Goal: Transaction & Acquisition: Book appointment/travel/reservation

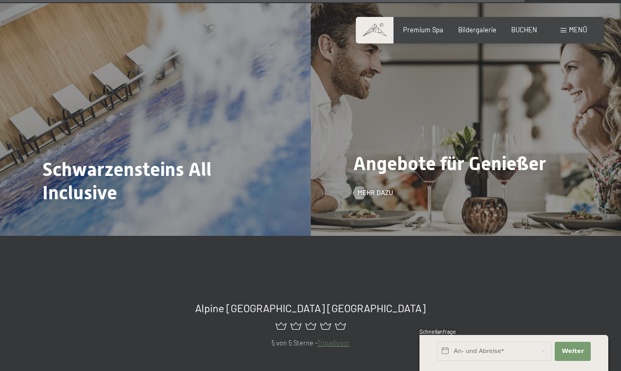
scroll to position [3267, 0]
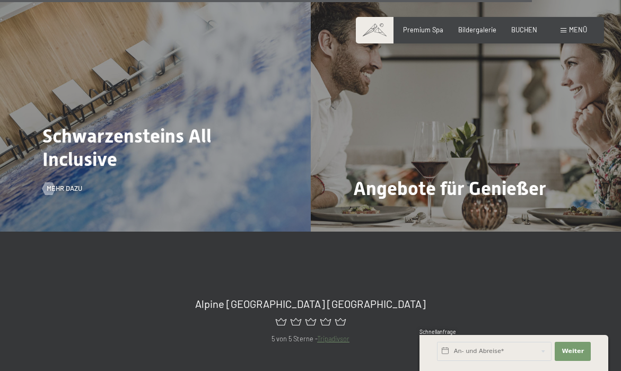
click at [90, 66] on div "Schwarzensteins All Inclusive Mehr dazu" at bounding box center [155, 115] width 311 height 233
click at [133, 125] on h2 "Schwarzensteins All Inclusive" at bounding box center [155, 148] width 226 height 46
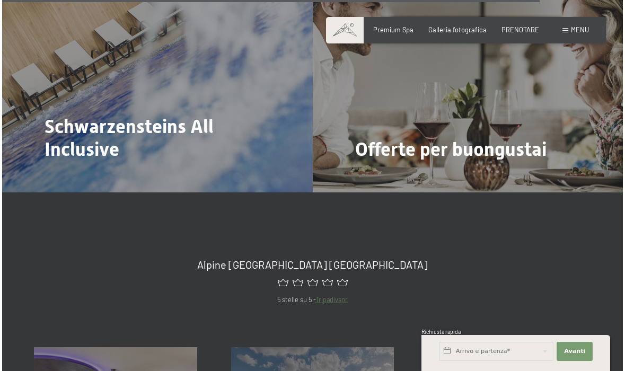
scroll to position [3341, 0]
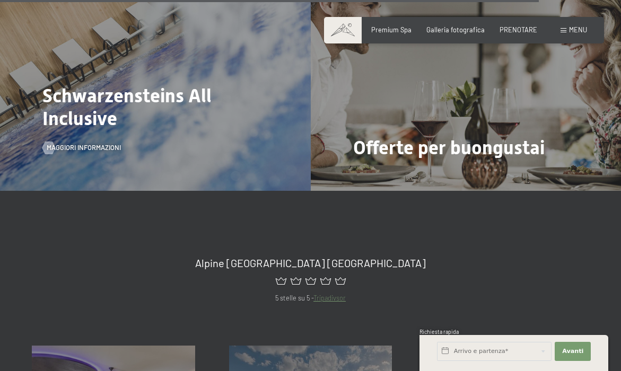
click at [113, 96] on div "Schwarzensteins All Inclusive MAGGIORI INFORMAZIONI" at bounding box center [155, 74] width 311 height 233
click at [103, 143] on span "MAGGIORI INFORMAZIONI" at bounding box center [94, 148] width 74 height 10
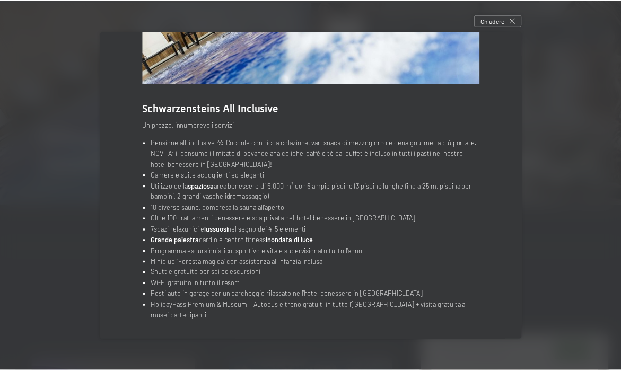
scroll to position [111, 0]
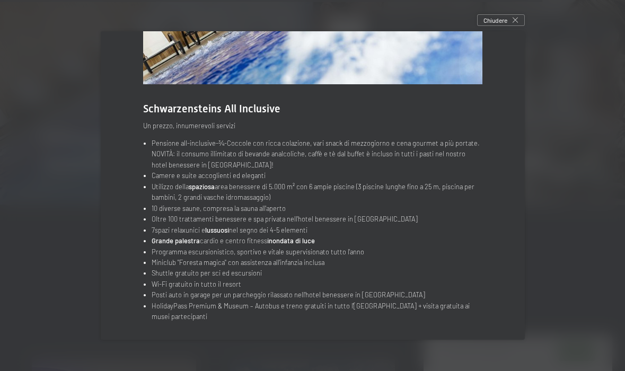
click at [602, 108] on div at bounding box center [312, 185] width 625 height 371
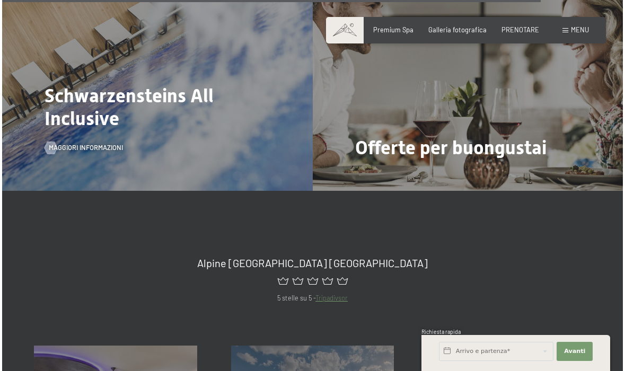
scroll to position [3341, 0]
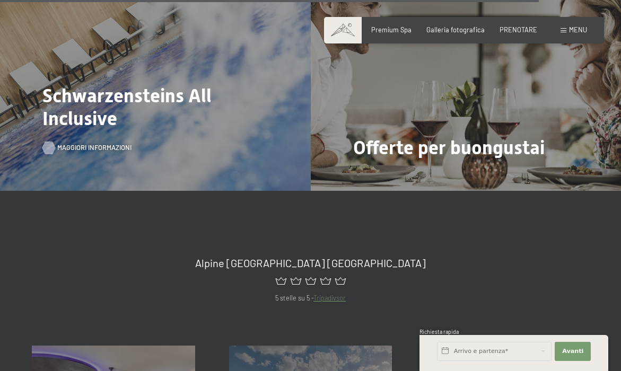
click at [99, 143] on span "MAGGIORI INFORMAZIONI" at bounding box center [94, 148] width 74 height 10
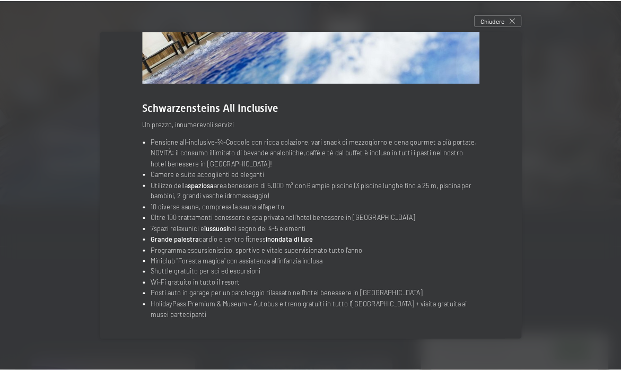
scroll to position [111, 0]
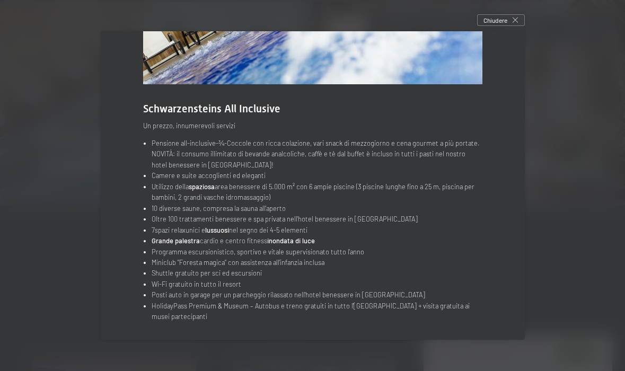
click at [591, 275] on div at bounding box center [312, 185] width 625 height 371
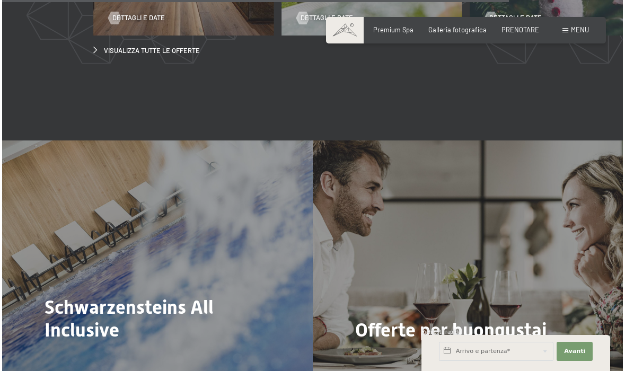
scroll to position [3130, 0]
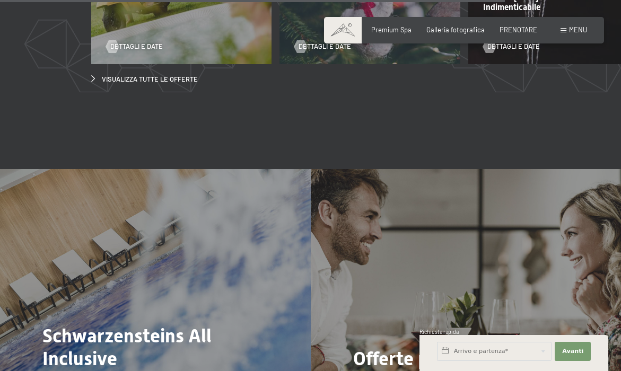
click at [572, 31] on span "MENU" at bounding box center [578, 29] width 18 height 8
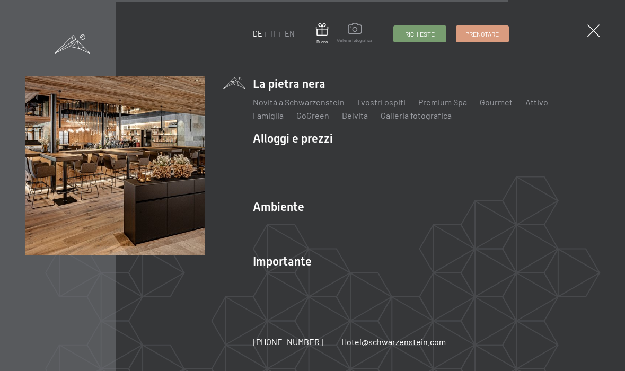
click at [355, 36] on span at bounding box center [354, 30] width 35 height 14
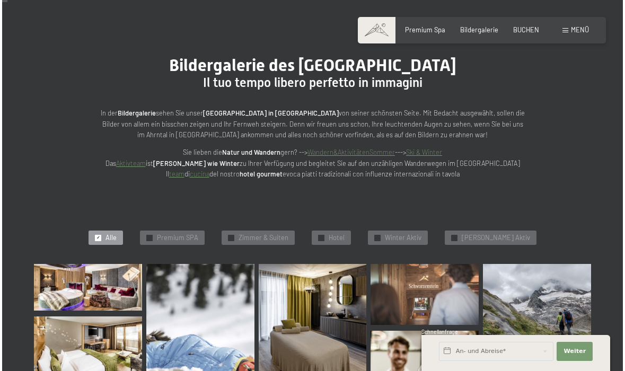
scroll to position [49, 0]
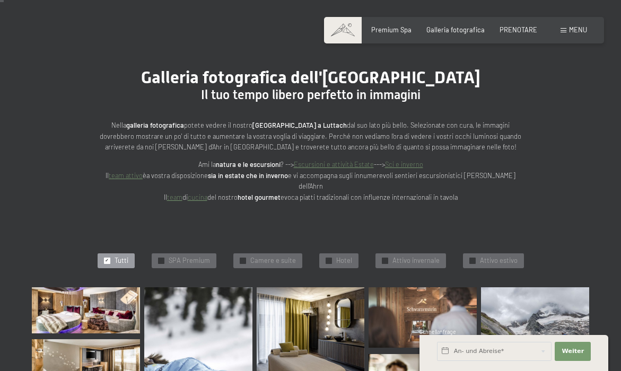
click at [575, 31] on span "MENU" at bounding box center [578, 29] width 18 height 8
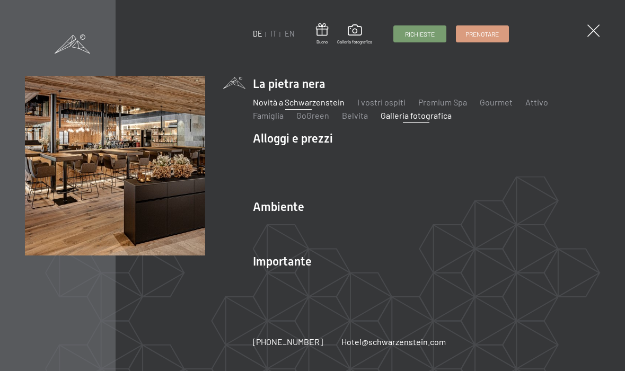
click at [282, 106] on link "Novità a Schwarzenstein" at bounding box center [299, 102] width 92 height 10
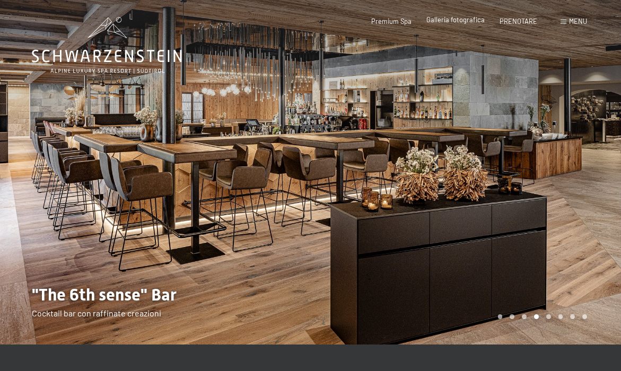
click at [462, 18] on span "Galleria fotografica" at bounding box center [455, 19] width 58 height 8
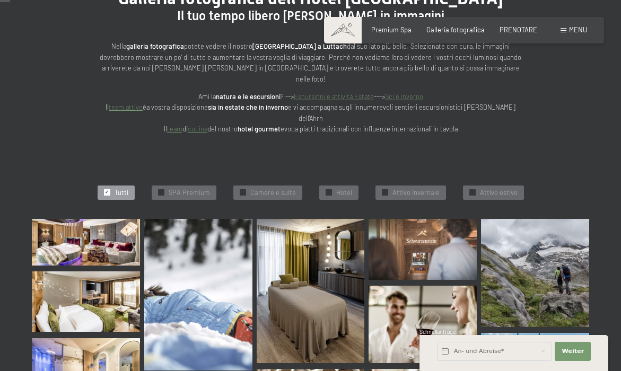
scroll to position [157, 0]
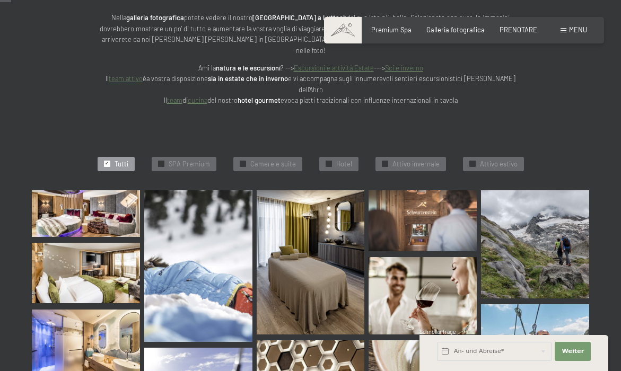
click at [99, 201] on img at bounding box center [86, 213] width 108 height 46
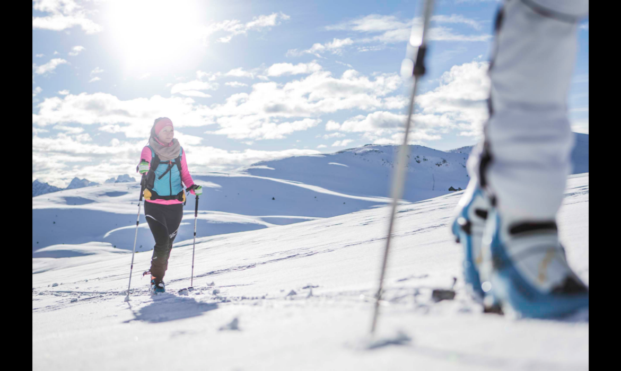
scroll to position [241, 0]
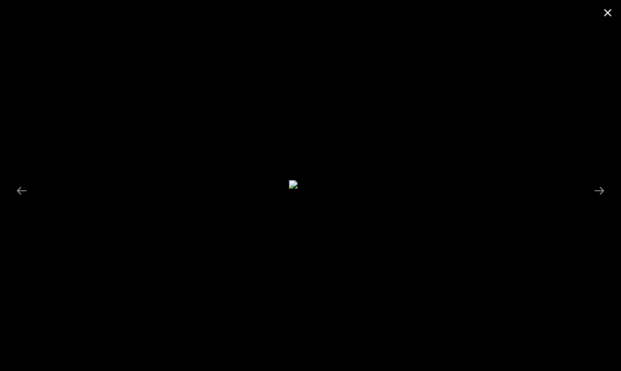
click at [603, 14] on button "Chiudi galleria" at bounding box center [607, 12] width 27 height 25
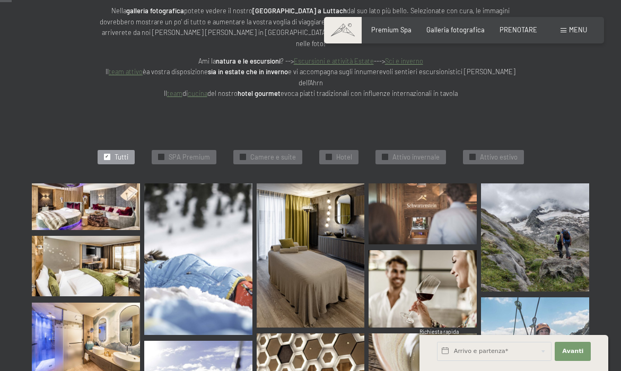
scroll to position [171, 0]
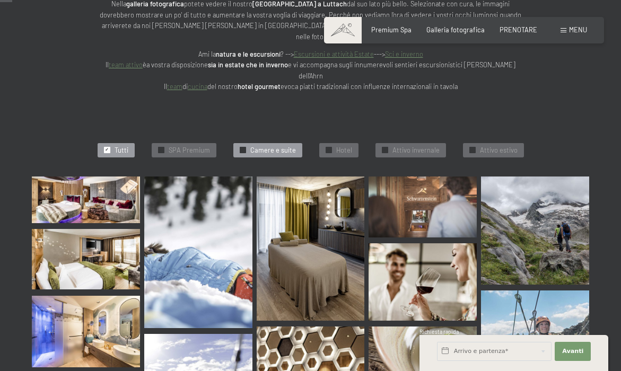
click at [280, 146] on span "Camere e suite" at bounding box center [273, 151] width 46 height 10
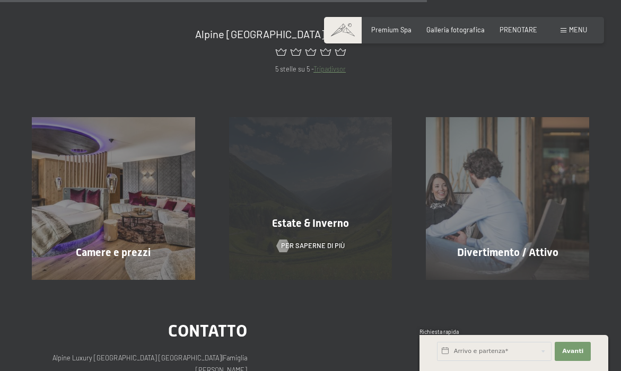
scroll to position [688, 0]
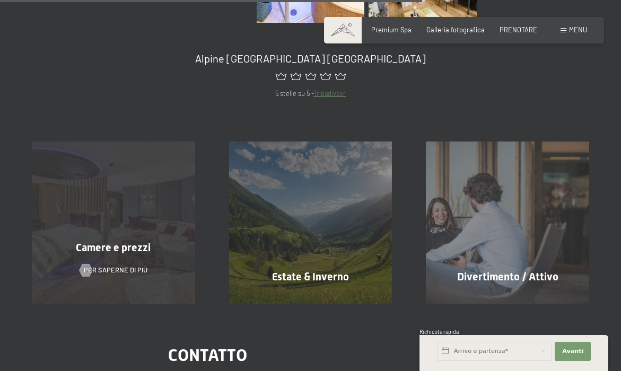
click at [144, 179] on div "Camere e prezzi PER SAPERNE DI PIÙ" at bounding box center [113, 223] width 197 height 163
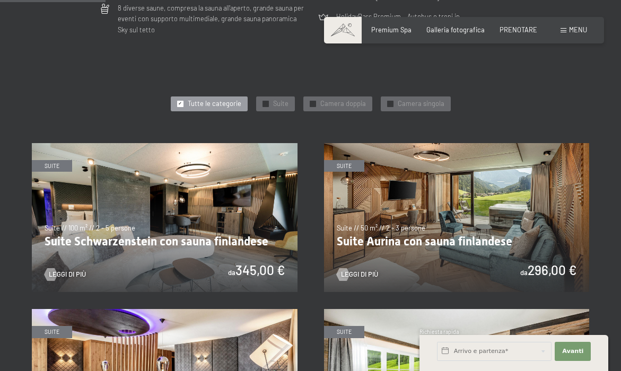
scroll to position [436, 0]
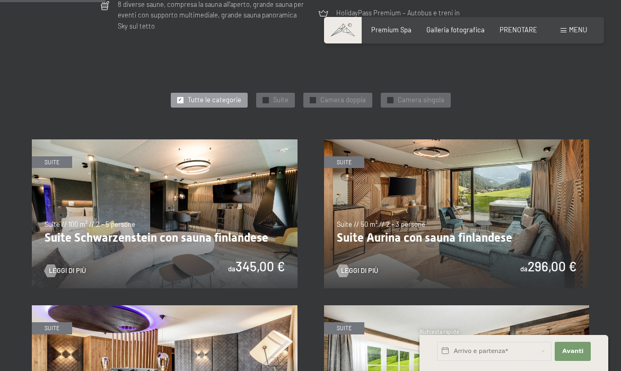
click at [181, 196] on img at bounding box center [165, 214] width 266 height 150
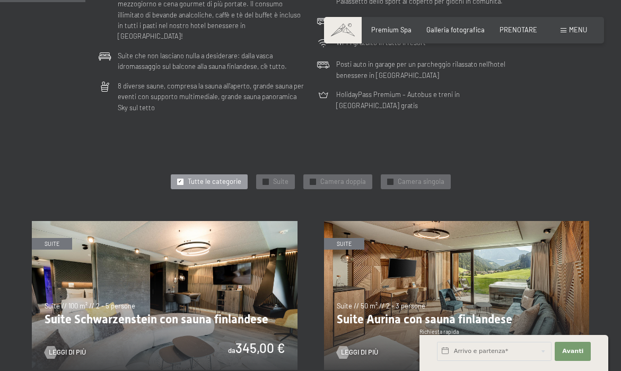
scroll to position [357, 0]
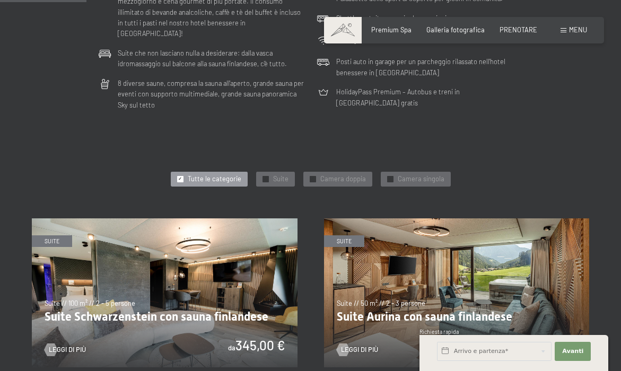
click at [220, 230] on img at bounding box center [165, 293] width 266 height 150
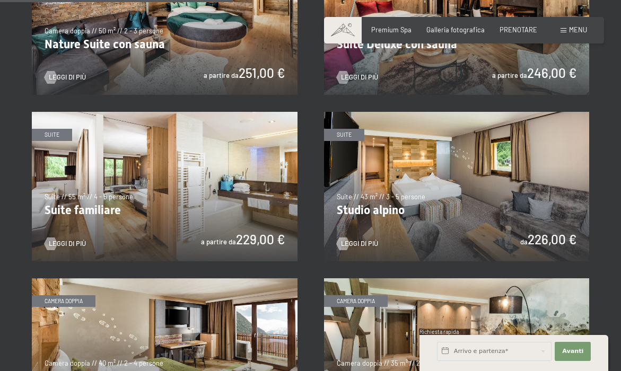
scroll to position [963, 0]
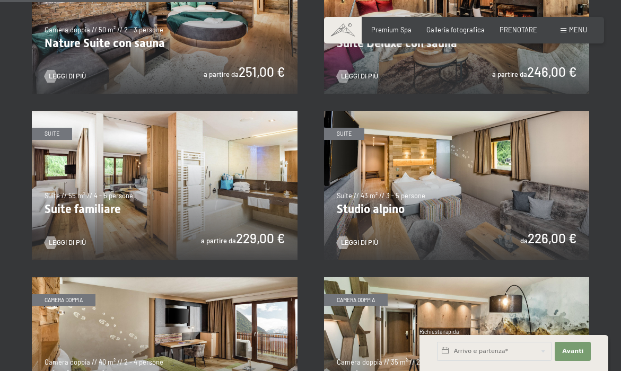
click at [165, 191] on img at bounding box center [165, 186] width 266 height 150
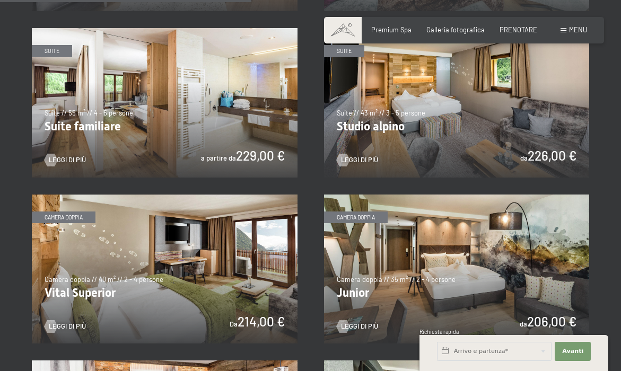
scroll to position [1048, 0]
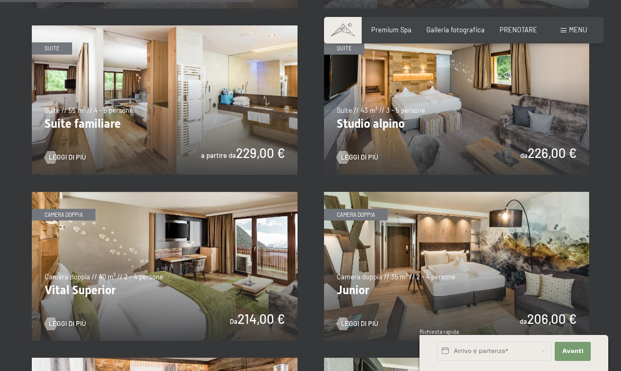
click at [462, 233] on img at bounding box center [457, 267] width 266 height 150
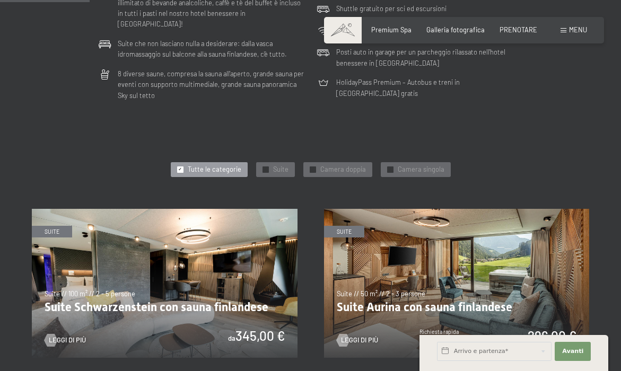
scroll to position [370, 0]
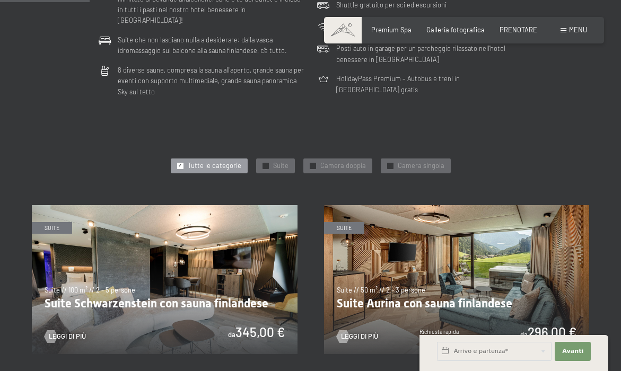
click at [251, 250] on img at bounding box center [165, 280] width 266 height 150
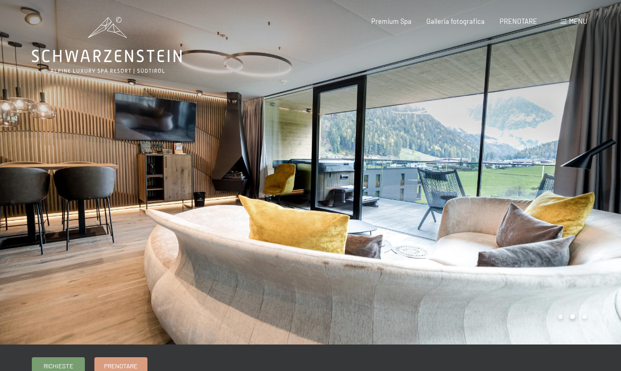
click at [549, 165] on div at bounding box center [466, 172] width 311 height 345
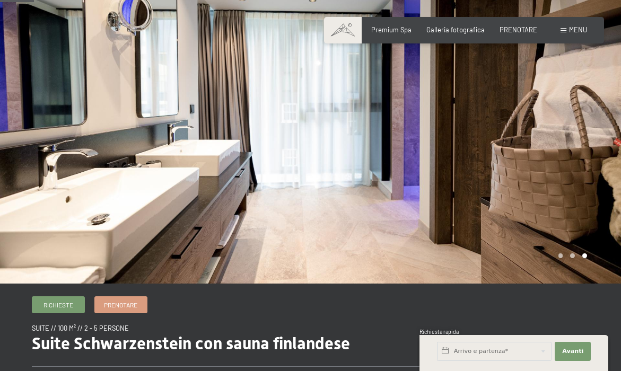
scroll to position [65, 0]
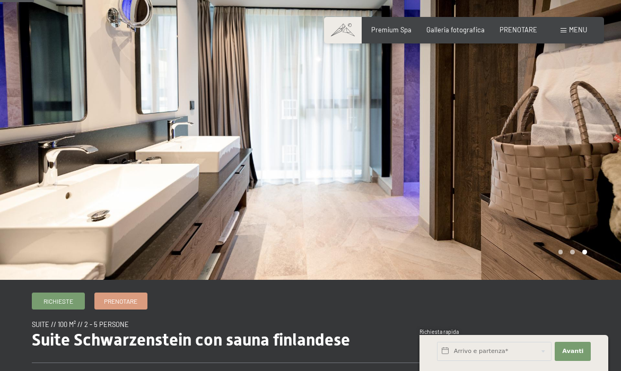
click at [549, 165] on div at bounding box center [466, 107] width 311 height 345
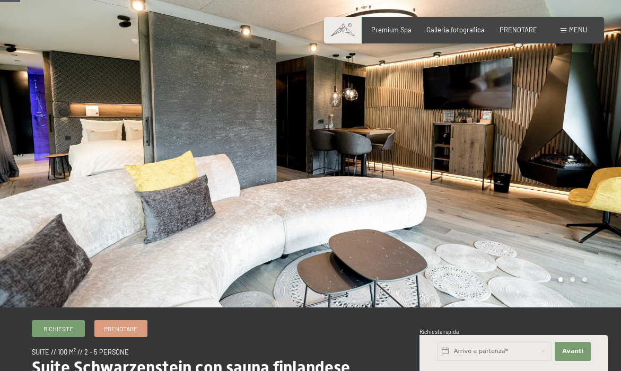
scroll to position [37, 0]
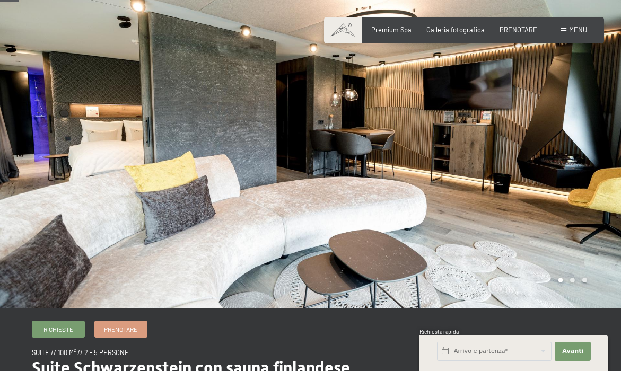
click at [576, 152] on div at bounding box center [466, 135] width 311 height 345
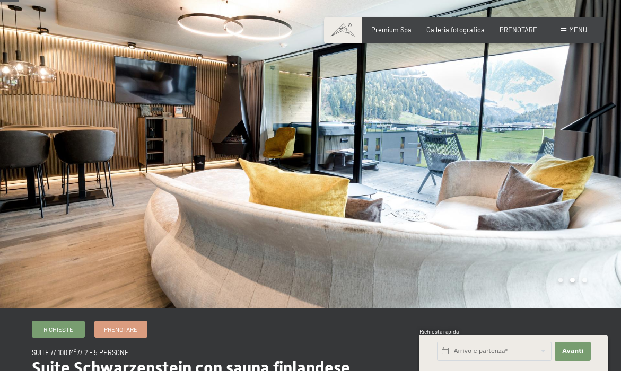
click at [576, 152] on div at bounding box center [466, 135] width 311 height 345
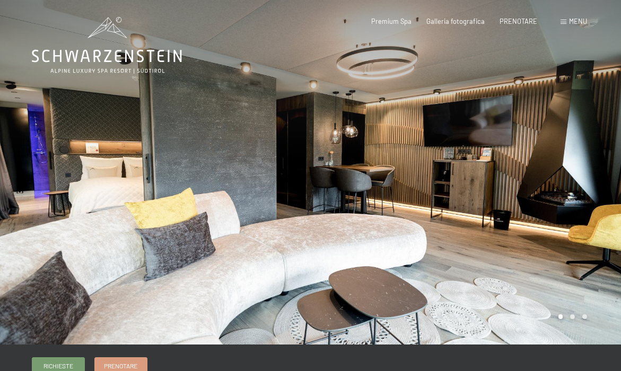
scroll to position [0, 0]
click at [581, 168] on div at bounding box center [466, 172] width 311 height 345
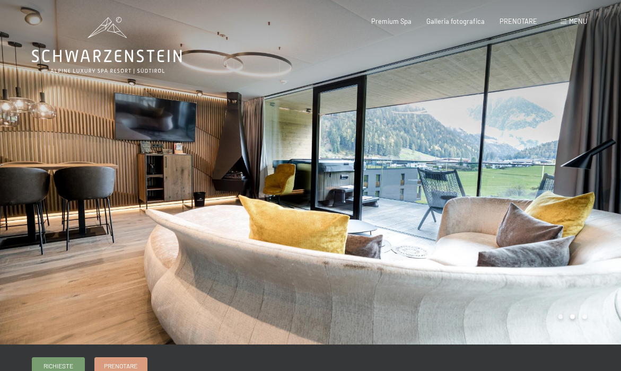
click at [581, 168] on div at bounding box center [466, 172] width 311 height 345
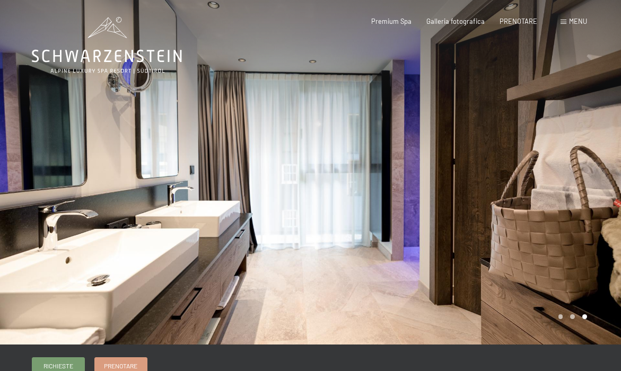
click at [581, 168] on div at bounding box center [466, 172] width 311 height 345
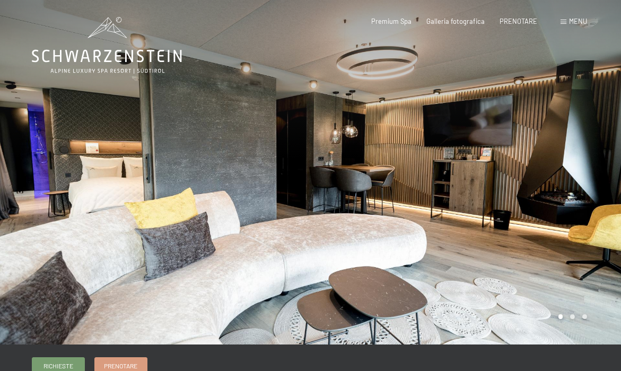
click at [581, 168] on div at bounding box center [466, 172] width 311 height 345
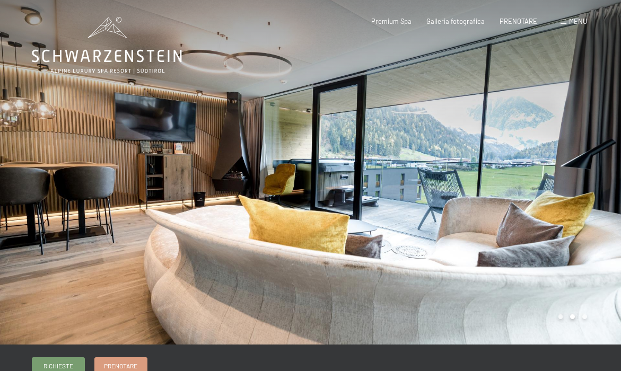
click at [581, 168] on div at bounding box center [466, 172] width 311 height 345
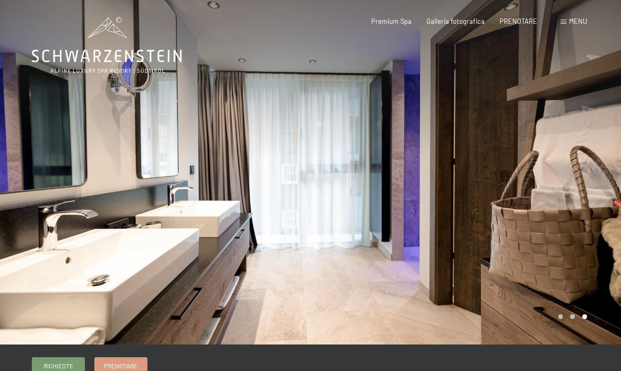
click at [581, 168] on div at bounding box center [466, 172] width 311 height 345
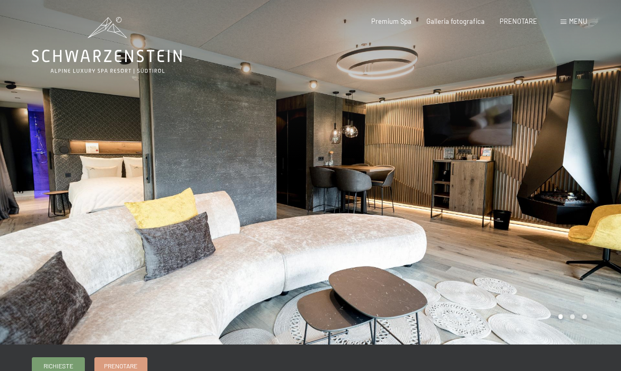
click at [581, 168] on div at bounding box center [466, 172] width 311 height 345
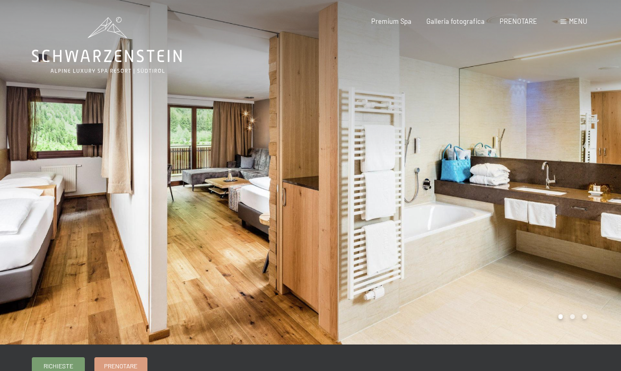
click at [573, 176] on div at bounding box center [466, 172] width 311 height 345
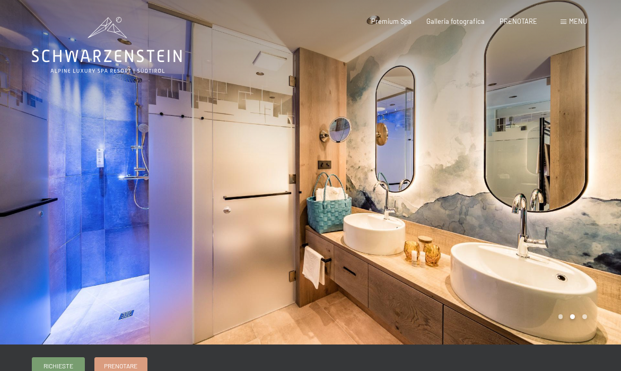
click at [573, 176] on div at bounding box center [466, 172] width 311 height 345
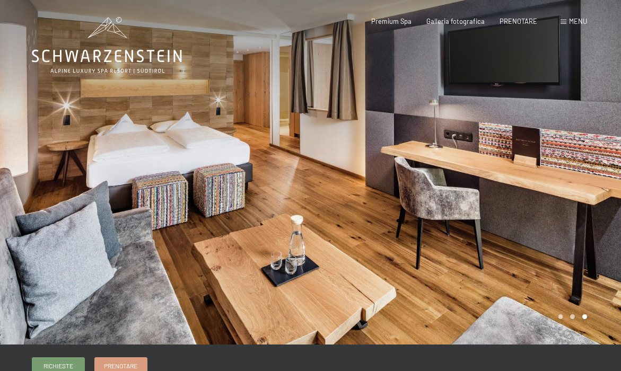
click at [573, 176] on div at bounding box center [466, 172] width 311 height 345
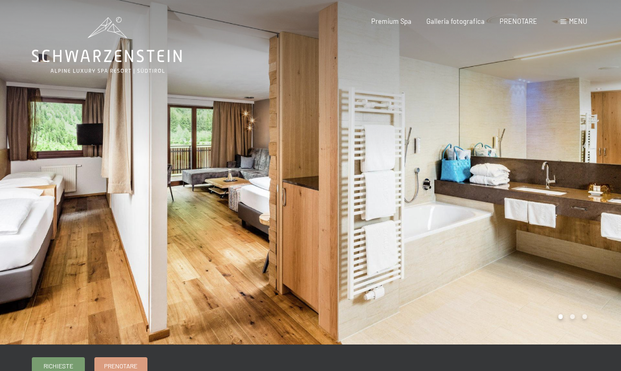
click at [573, 176] on div at bounding box center [466, 172] width 311 height 345
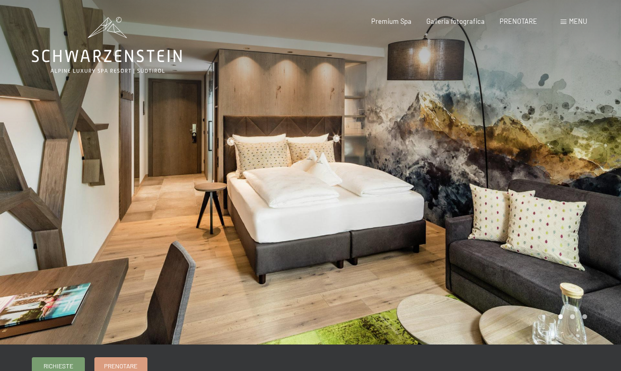
click at [548, 159] on div at bounding box center [466, 172] width 311 height 345
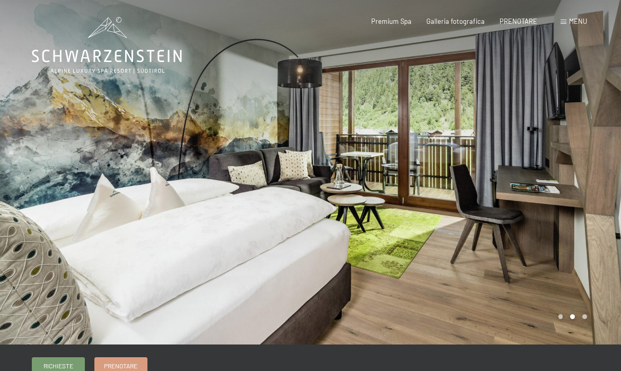
click at [548, 159] on div at bounding box center [466, 172] width 311 height 345
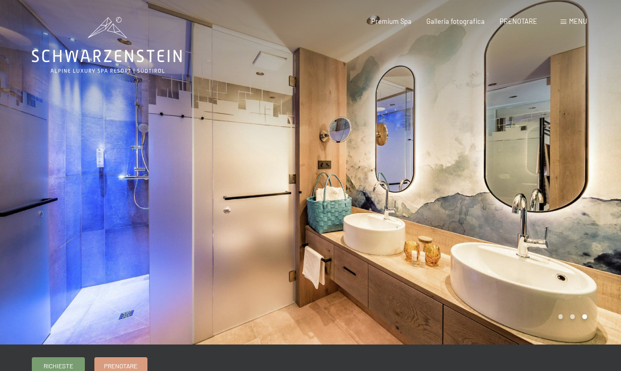
click at [548, 159] on div at bounding box center [466, 172] width 311 height 345
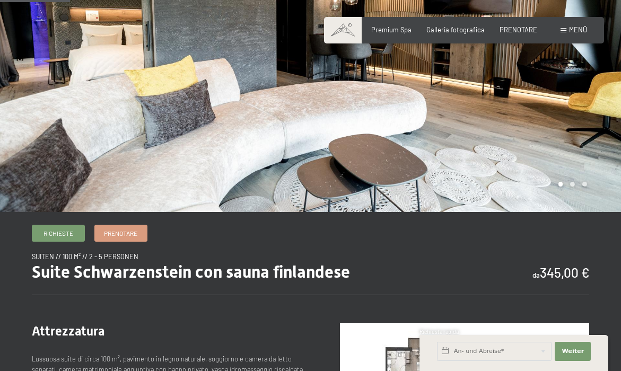
scroll to position [134, 0]
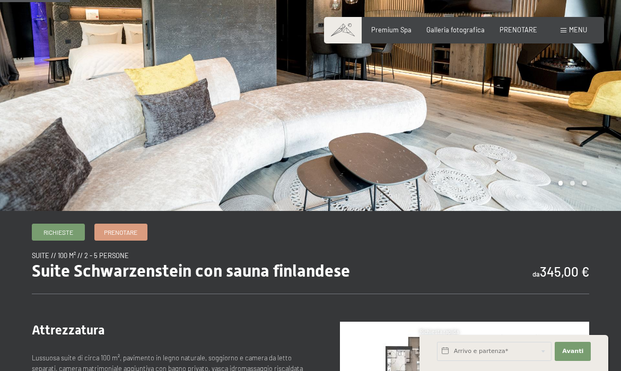
click at [107, 224] on div "PRENOTARE" at bounding box center [120, 230] width 53 height 17
click at [119, 227] on span "PRENOTARE" at bounding box center [120, 230] width 33 height 9
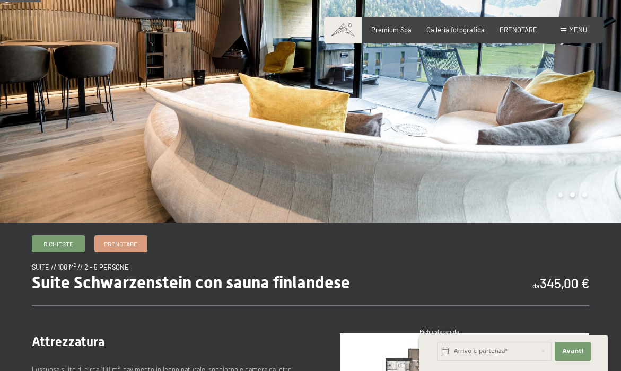
scroll to position [141, 0]
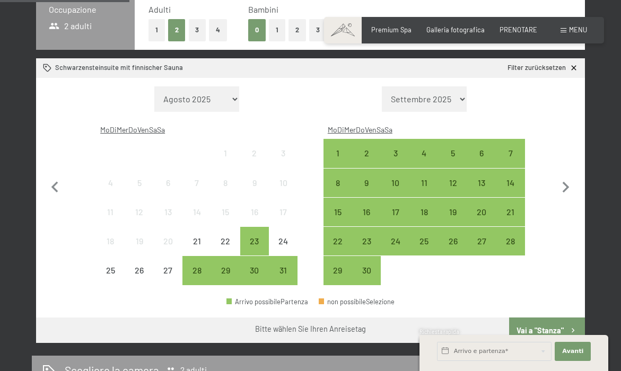
scroll to position [246, 0]
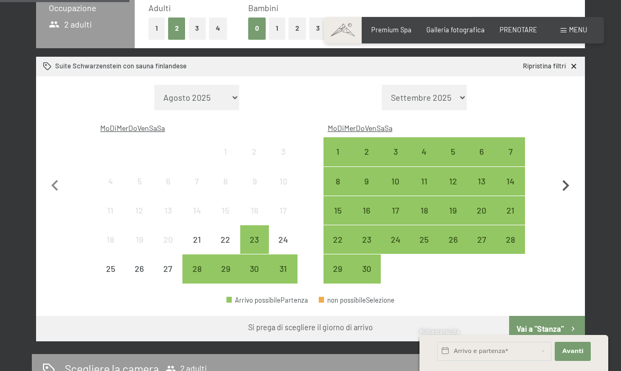
click at [560, 175] on icon "button" at bounding box center [566, 186] width 22 height 22
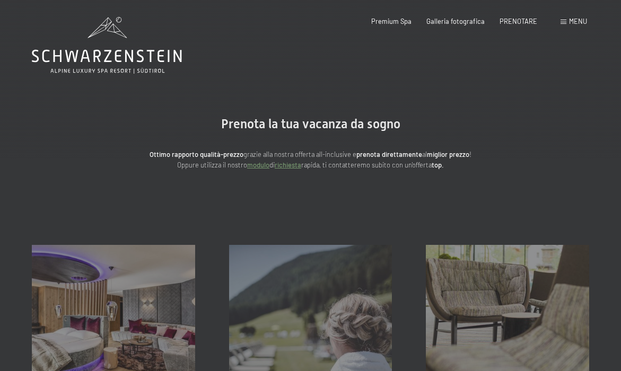
scroll to position [4, 0]
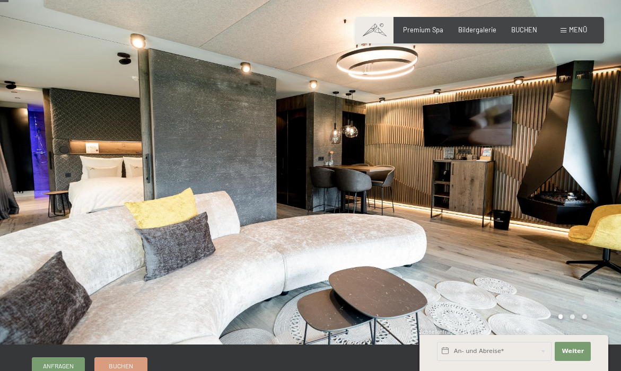
scroll to position [84, 0]
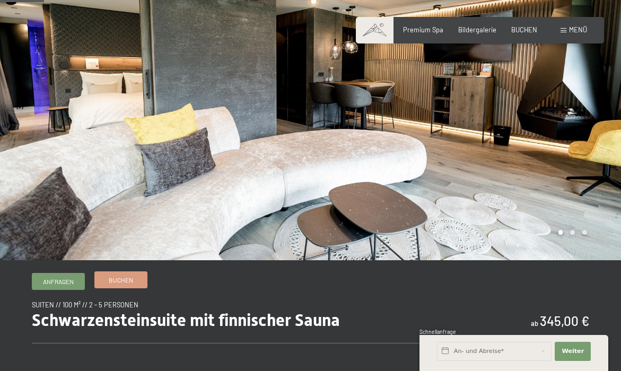
click at [124, 279] on span "Buchen" at bounding box center [121, 280] width 24 height 9
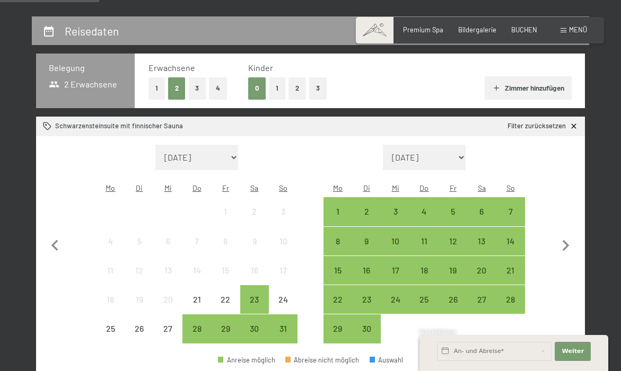
scroll to position [188, 0]
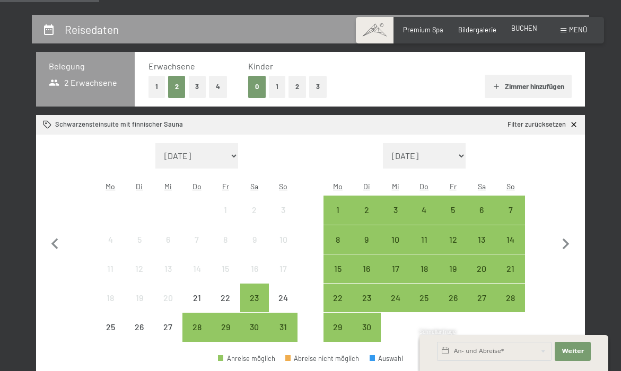
click at [529, 27] on span "BUCHEN" at bounding box center [524, 28] width 26 height 8
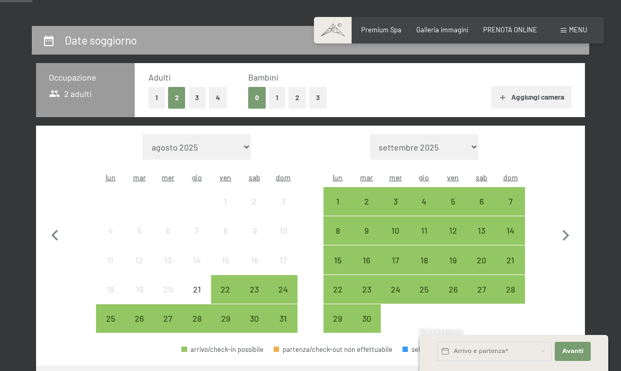
scroll to position [198, 0]
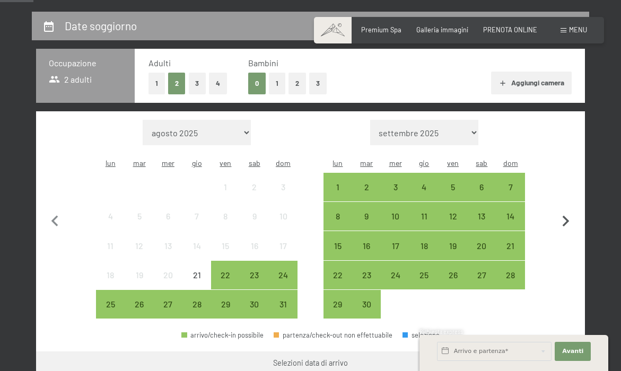
click at [567, 216] on icon "button" at bounding box center [566, 221] width 7 height 11
select select "2025-09-01"
select select "2025-10-01"
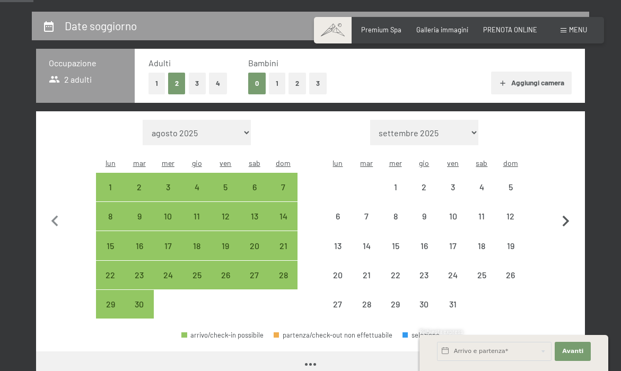
click at [567, 216] on icon "button" at bounding box center [566, 221] width 7 height 11
select select "2025-10-01"
select select "2025-11-01"
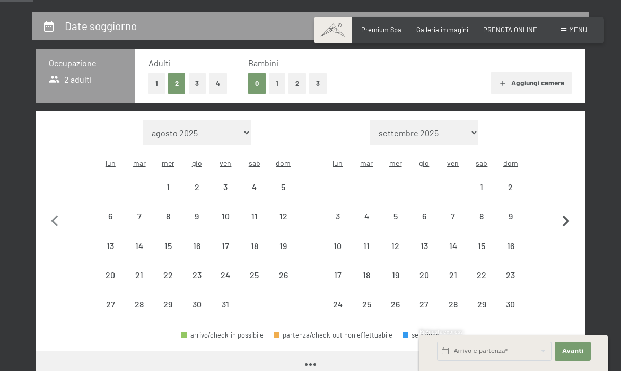
select select "2025-10-01"
select select "2025-11-01"
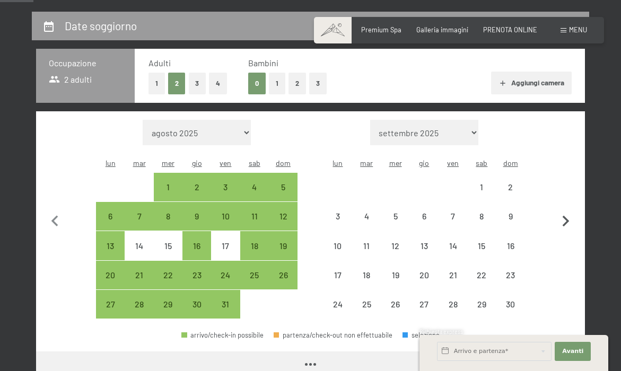
select select "2025-10-01"
select select "2025-11-01"
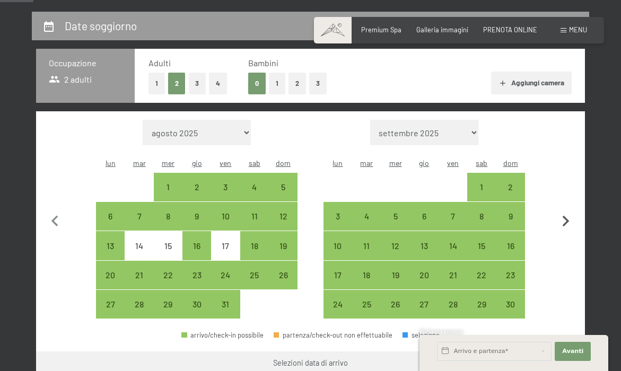
click at [567, 216] on icon "button" at bounding box center [566, 221] width 7 height 11
select select "2025-11-01"
select select "2025-12-01"
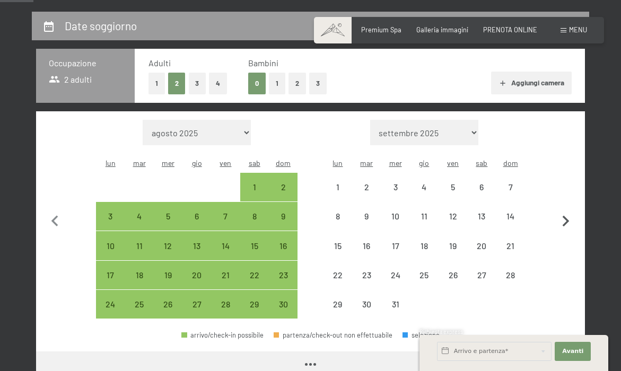
select select "2025-11-01"
select select "2025-12-01"
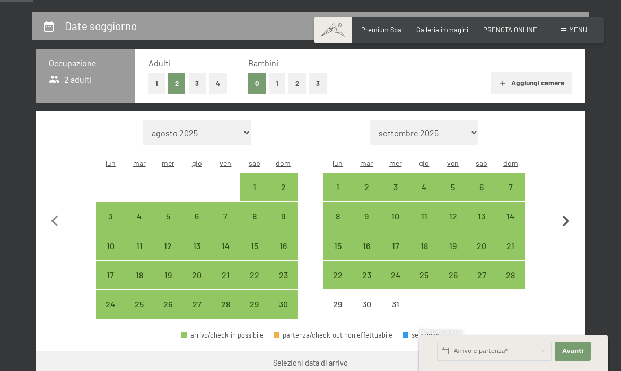
click at [567, 216] on icon "button" at bounding box center [566, 221] width 7 height 11
select select "2025-12-01"
select select "2026-01-01"
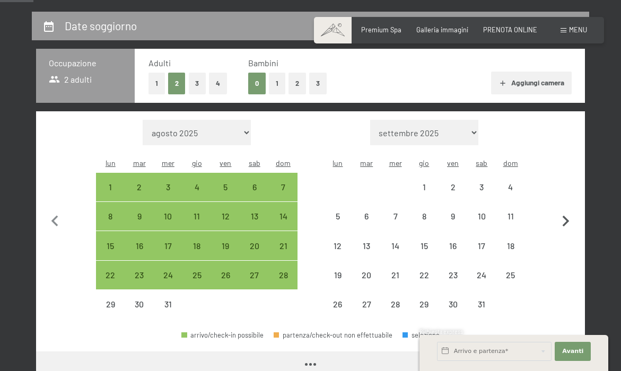
select select "2025-12-01"
select select "2026-01-01"
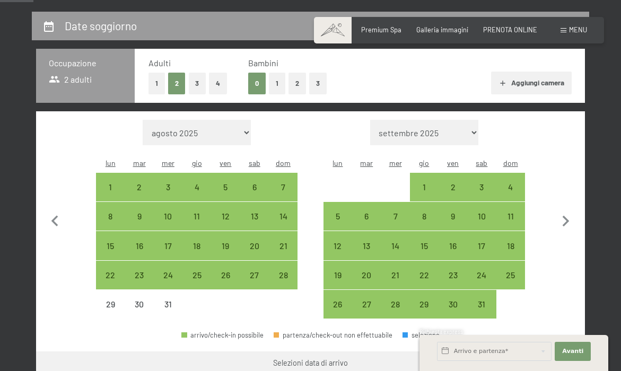
click at [513, 30] on span "PRENOTA ONLINE" at bounding box center [510, 28] width 54 height 8
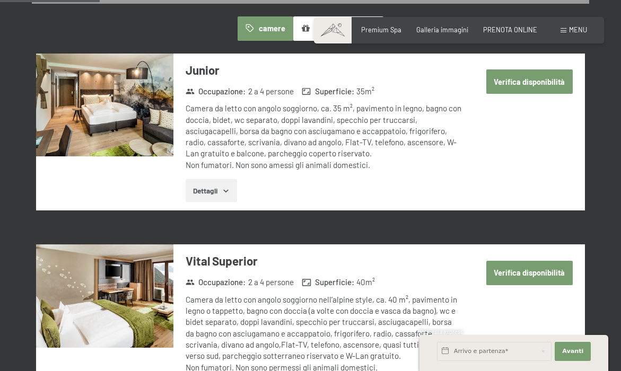
scroll to position [615, 0]
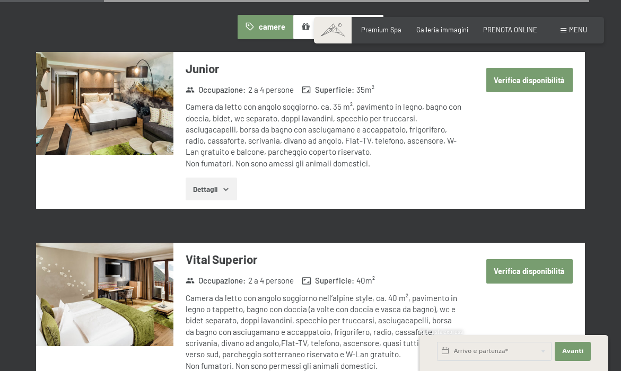
click at [200, 178] on button "Dettagli" at bounding box center [211, 189] width 51 height 23
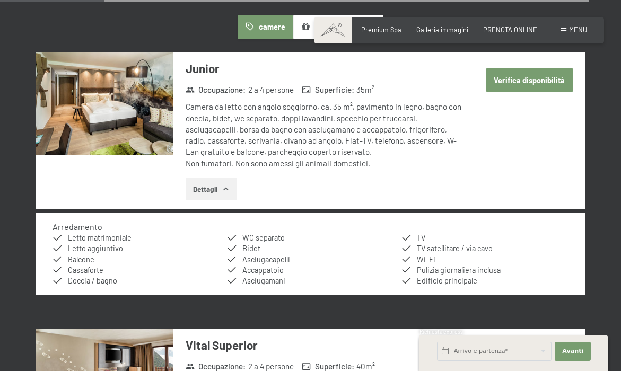
click at [209, 178] on button "Dettagli" at bounding box center [211, 189] width 51 height 23
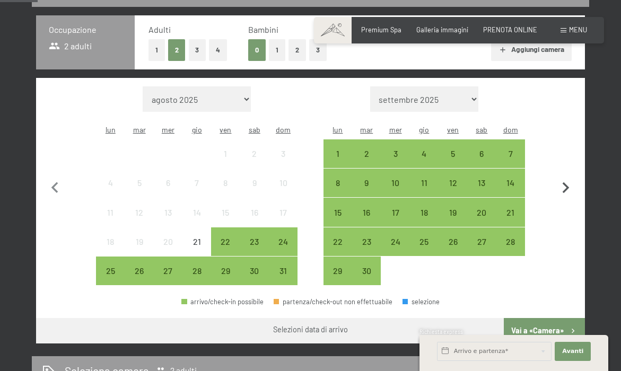
scroll to position [205, 0]
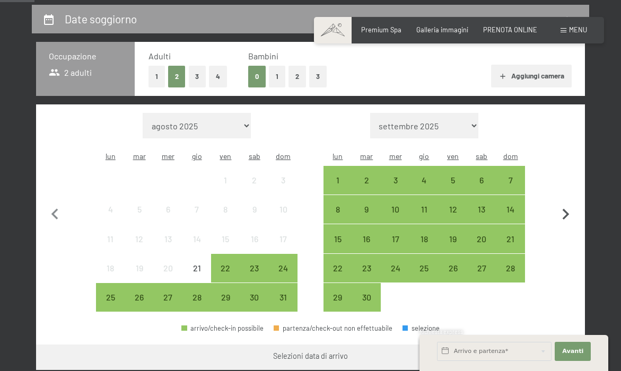
click at [568, 210] on icon "button" at bounding box center [566, 215] width 22 height 22
select select "[DATE]"
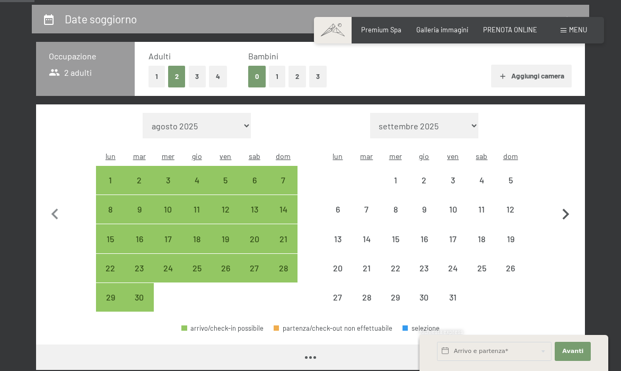
click at [568, 210] on icon "button" at bounding box center [566, 215] width 22 height 22
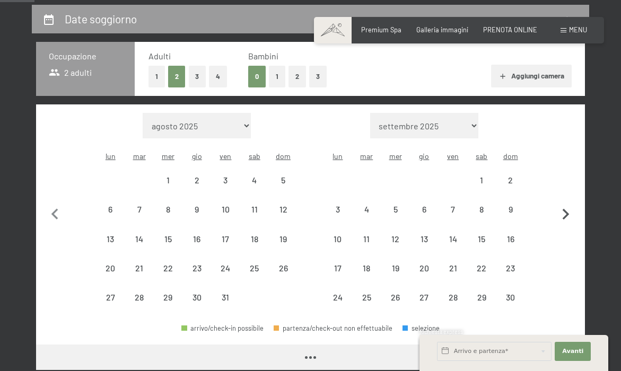
click at [568, 210] on icon "button" at bounding box center [566, 215] width 22 height 22
select select "[DATE]"
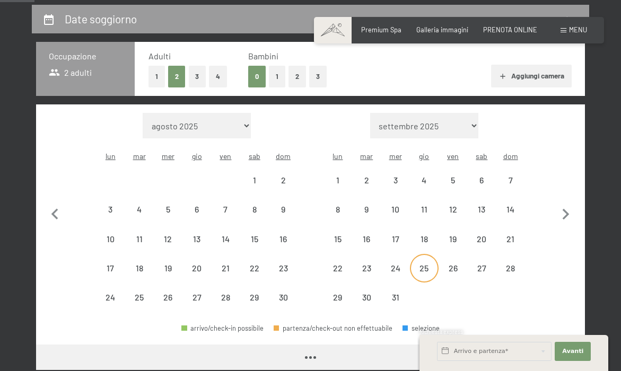
select select "[DATE]"
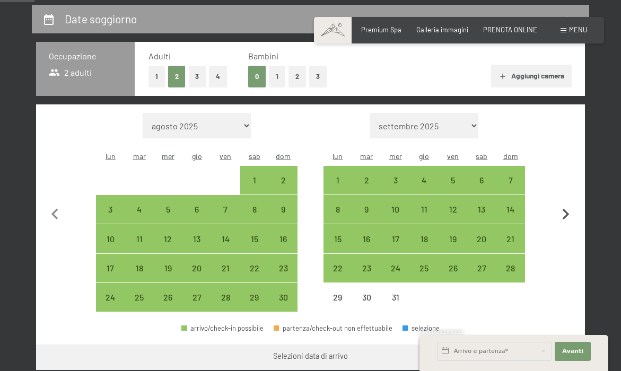
click at [570, 204] on icon "button" at bounding box center [566, 215] width 22 height 22
select select "[DATE]"
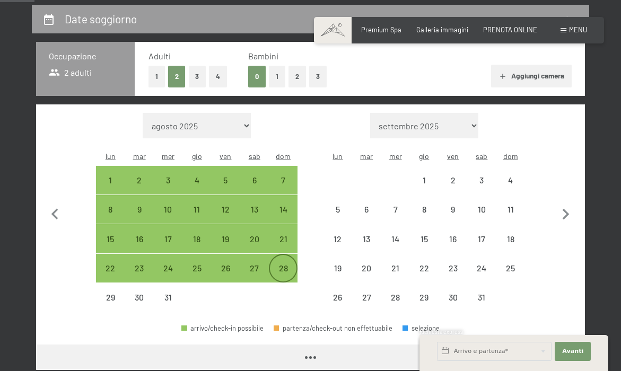
select select "[DATE]"
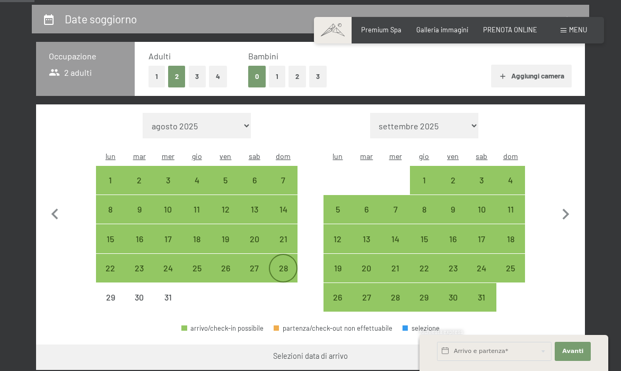
click at [281, 264] on div "28" at bounding box center [283, 277] width 27 height 27
select select "[DATE]"
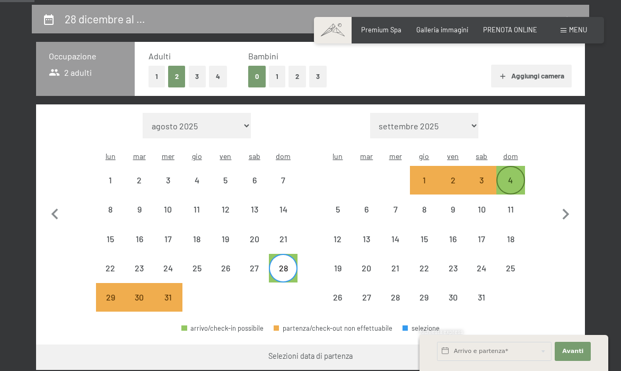
click at [511, 176] on div "4" at bounding box center [510, 189] width 27 height 27
select select "[DATE]"
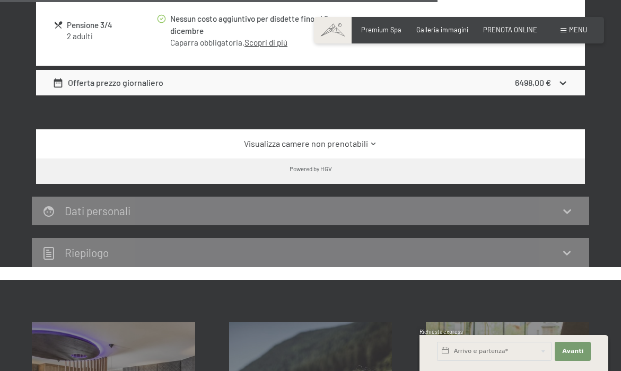
scroll to position [1192, 0]
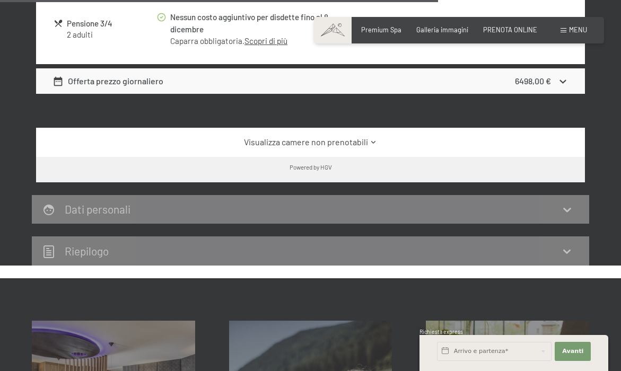
click at [349, 136] on link "Visualizza camere non prenotabili" at bounding box center [310, 142] width 516 height 12
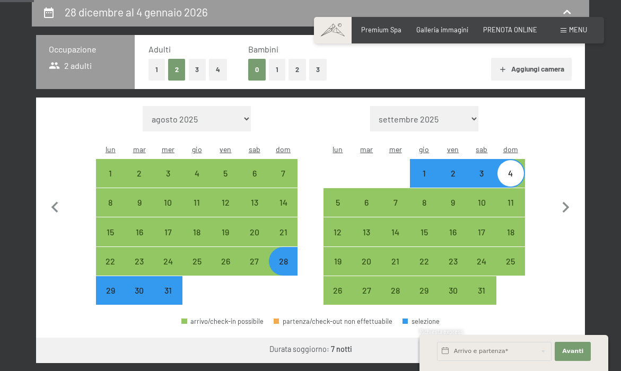
scroll to position [209, 0]
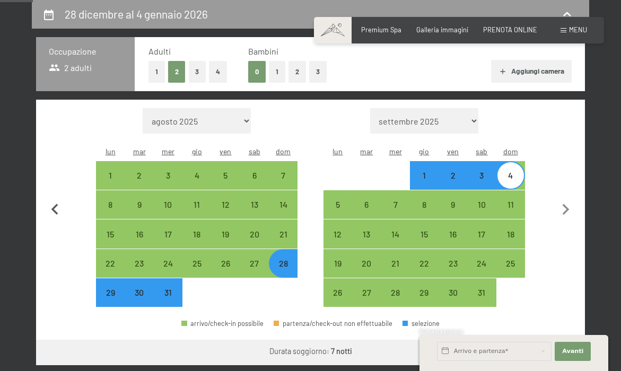
click at [58, 204] on icon "button" at bounding box center [55, 210] width 22 height 22
select select "[DATE]"
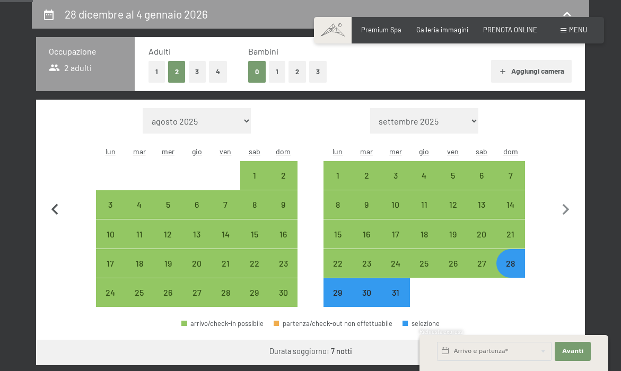
click at [58, 204] on icon "button" at bounding box center [55, 210] width 22 height 22
select select "[DATE]"
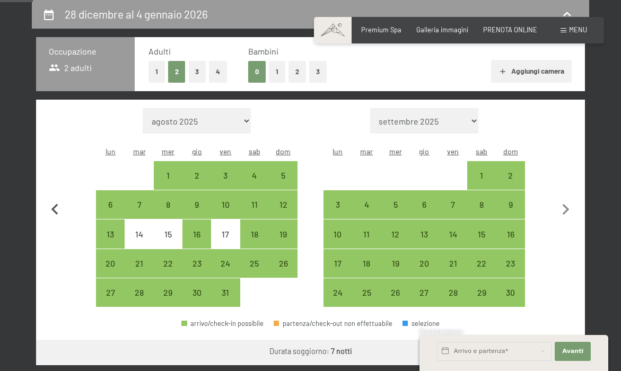
click at [58, 204] on icon "button" at bounding box center [55, 210] width 22 height 22
select select "[DATE]"
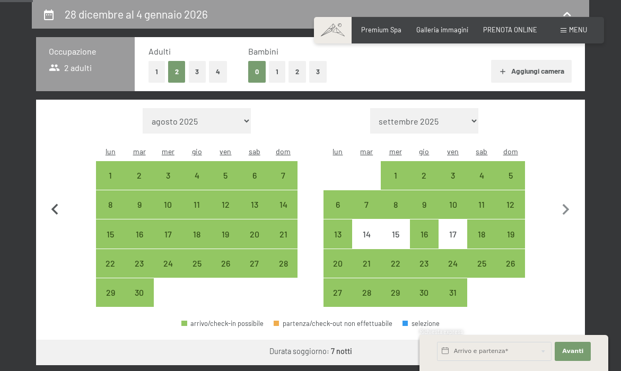
click at [58, 204] on icon "button" at bounding box center [55, 210] width 22 height 22
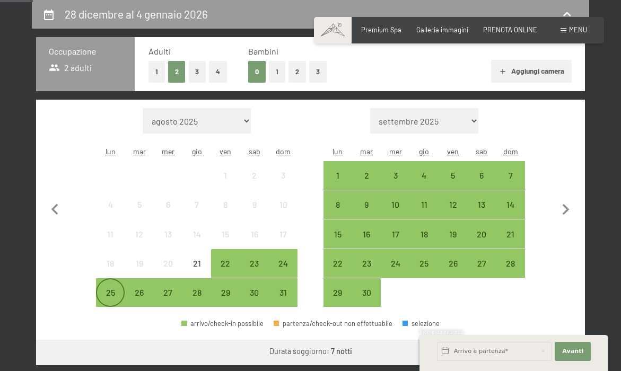
click at [117, 288] on div "25" at bounding box center [110, 301] width 27 height 27
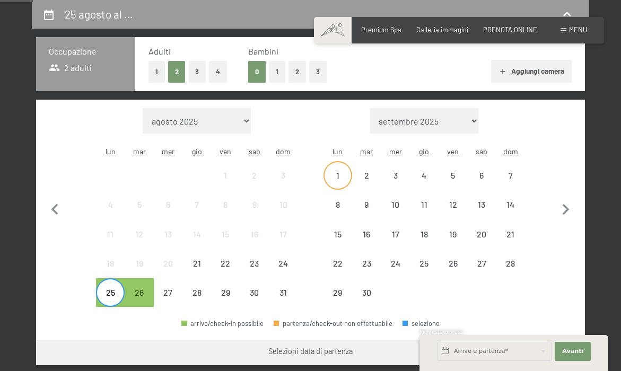
click at [338, 171] on div "1" at bounding box center [337, 184] width 27 height 27
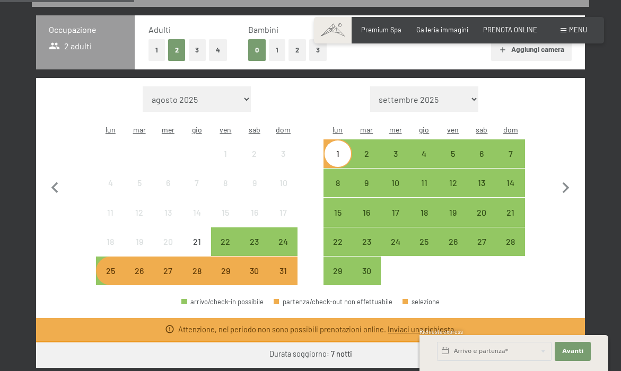
scroll to position [245, 0]
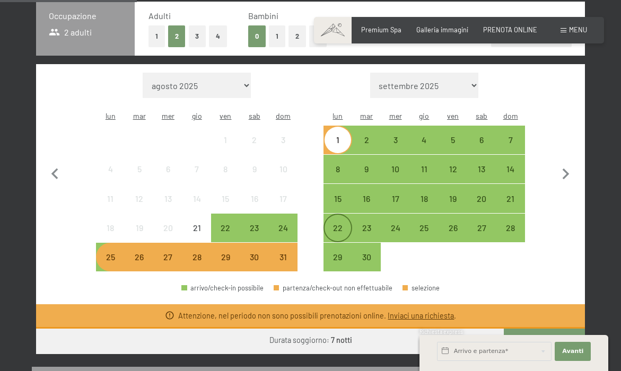
click at [331, 224] on div "22" at bounding box center [337, 237] width 27 height 27
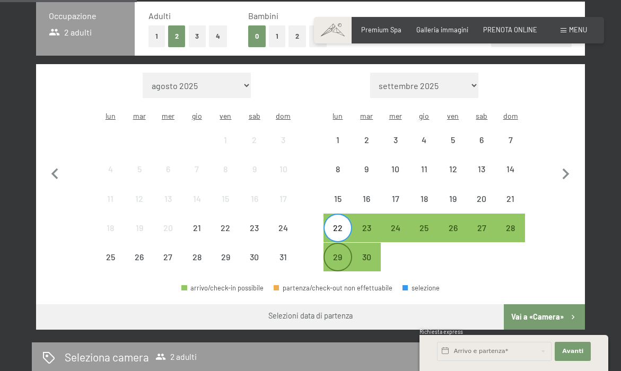
click at [341, 253] on div "29" at bounding box center [337, 266] width 27 height 27
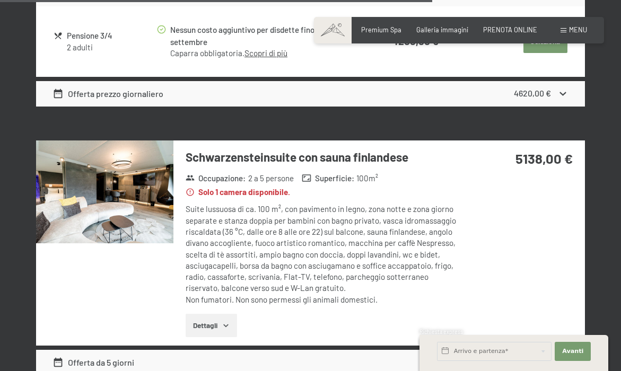
scroll to position [2026, 0]
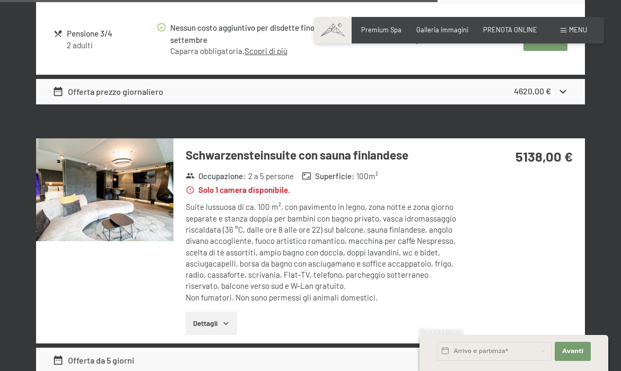
click at [213, 312] on button "Dettagli" at bounding box center [211, 323] width 51 height 23
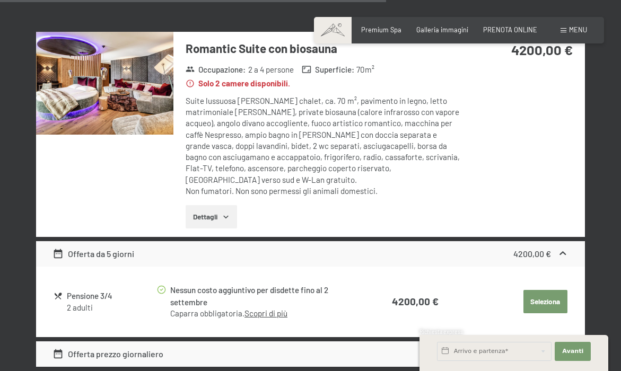
scroll to position [1730, 0]
